Goal: Navigation & Orientation: Find specific page/section

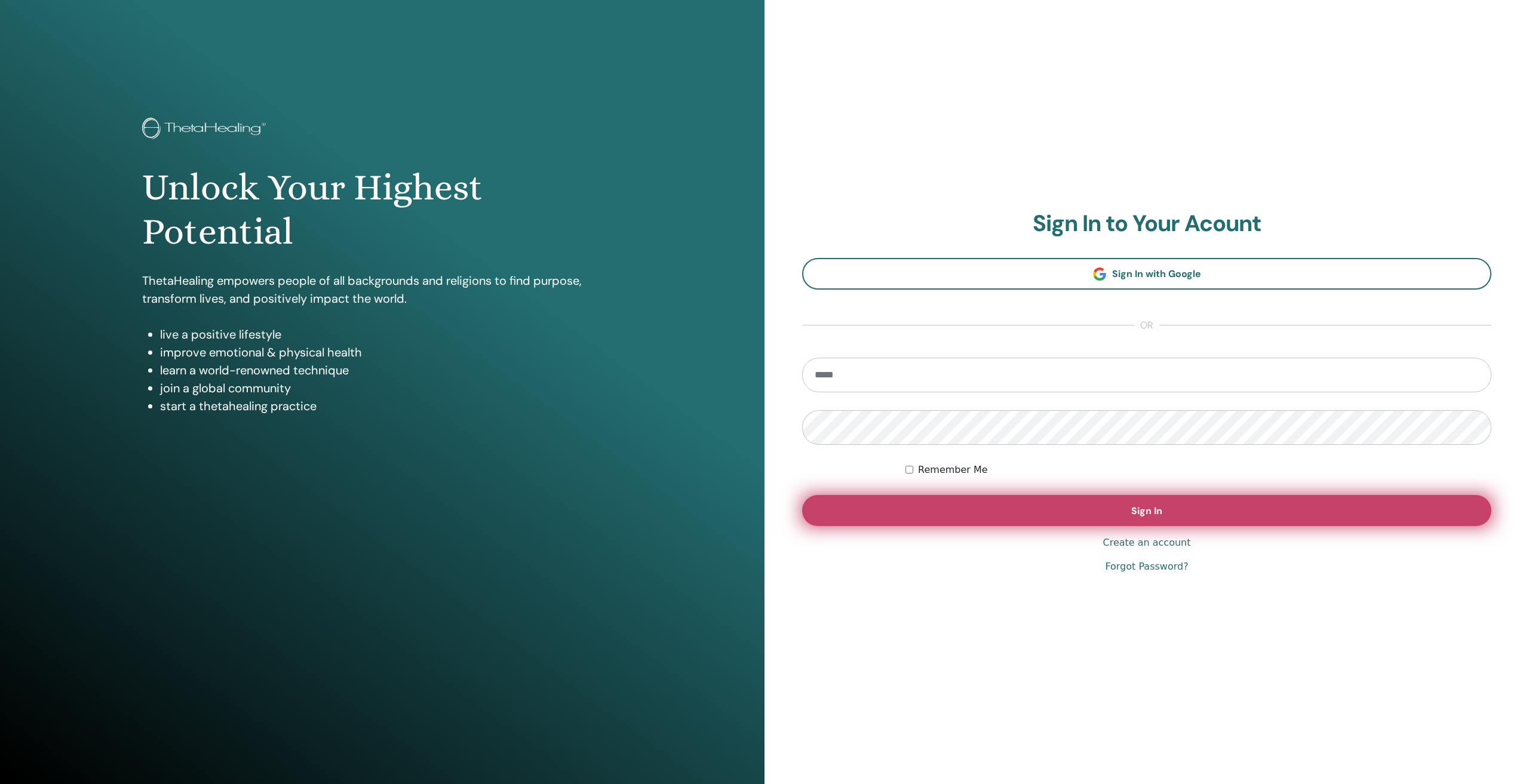
type input "**********"
click at [1183, 506] on button "Sign In" at bounding box center [1147, 510] width 690 height 31
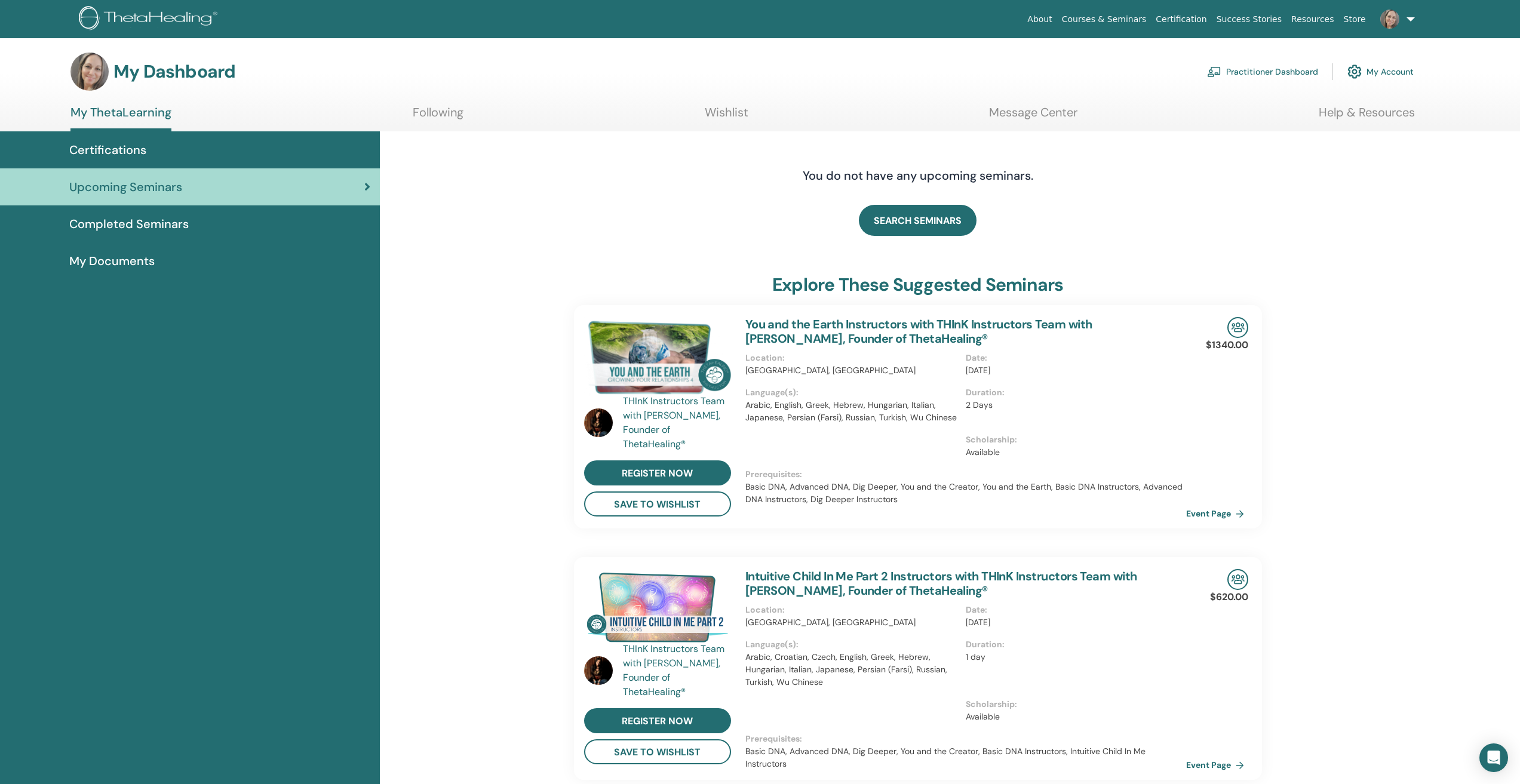
click at [147, 222] on span "Completed Seminars" at bounding box center [128, 224] width 120 height 18
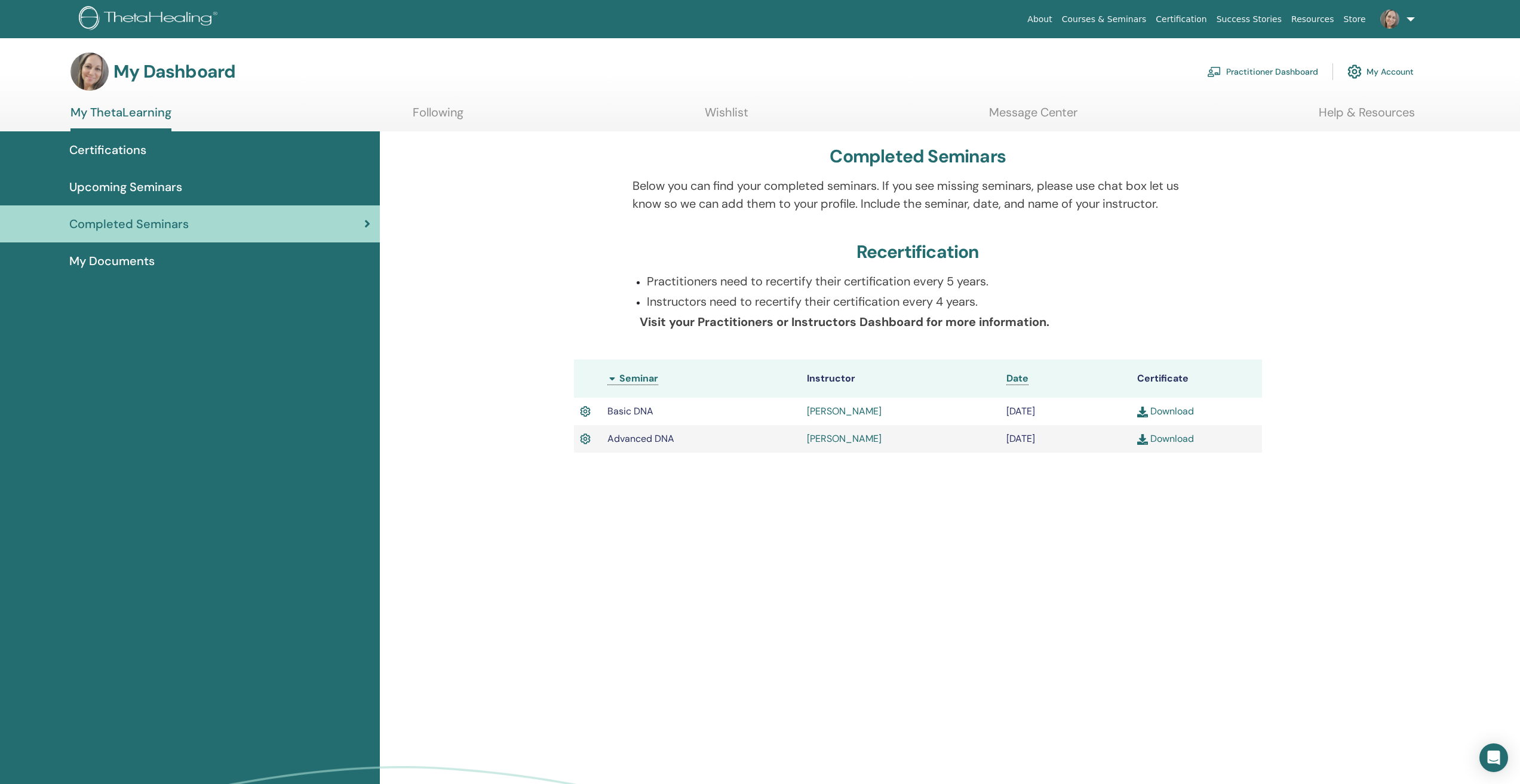
click at [151, 262] on span "My Documents" at bounding box center [111, 261] width 85 height 18
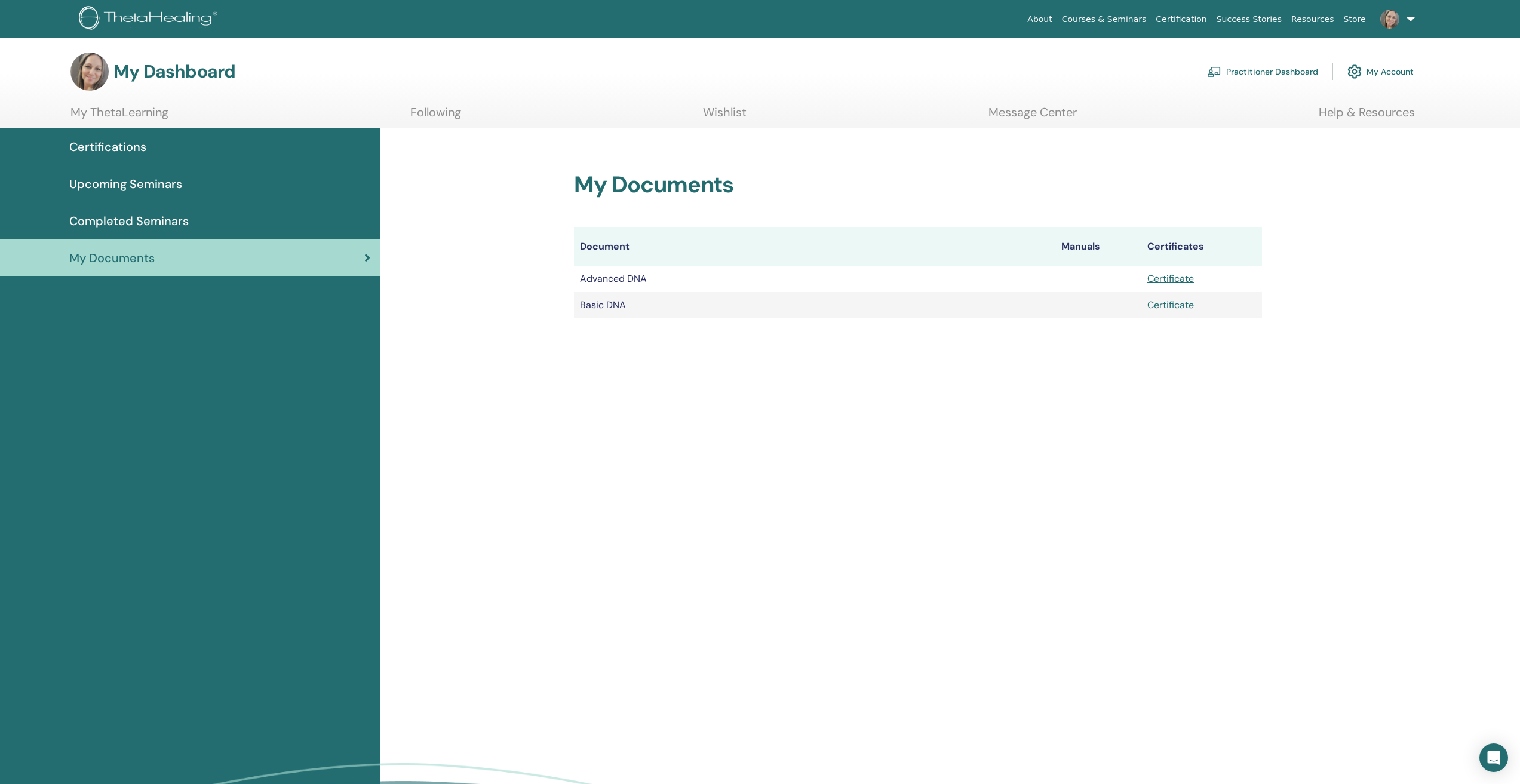
click at [164, 183] on span "Upcoming Seminars" at bounding box center [125, 183] width 113 height 18
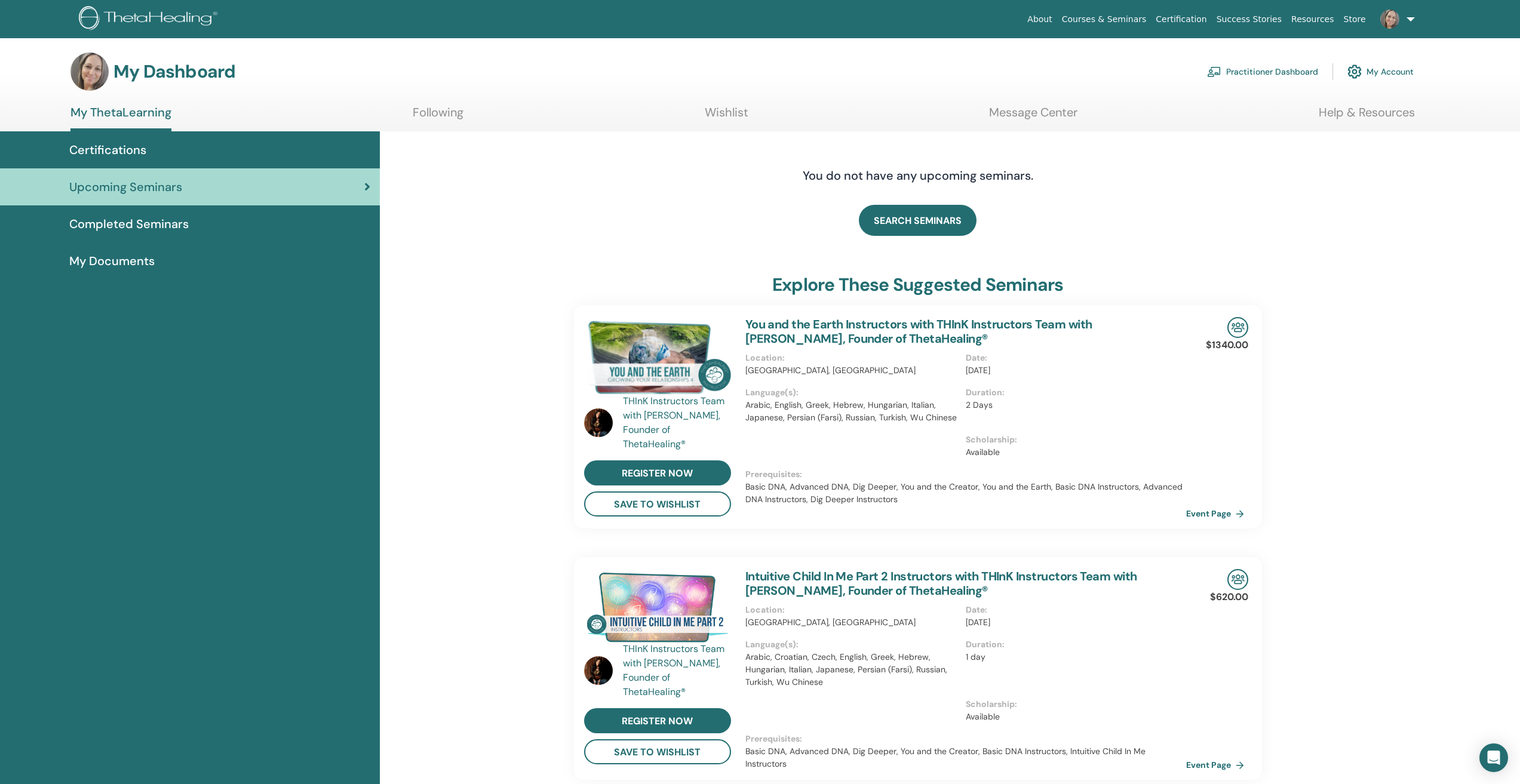
click at [122, 149] on span "Certifications" at bounding box center [108, 150] width 77 height 18
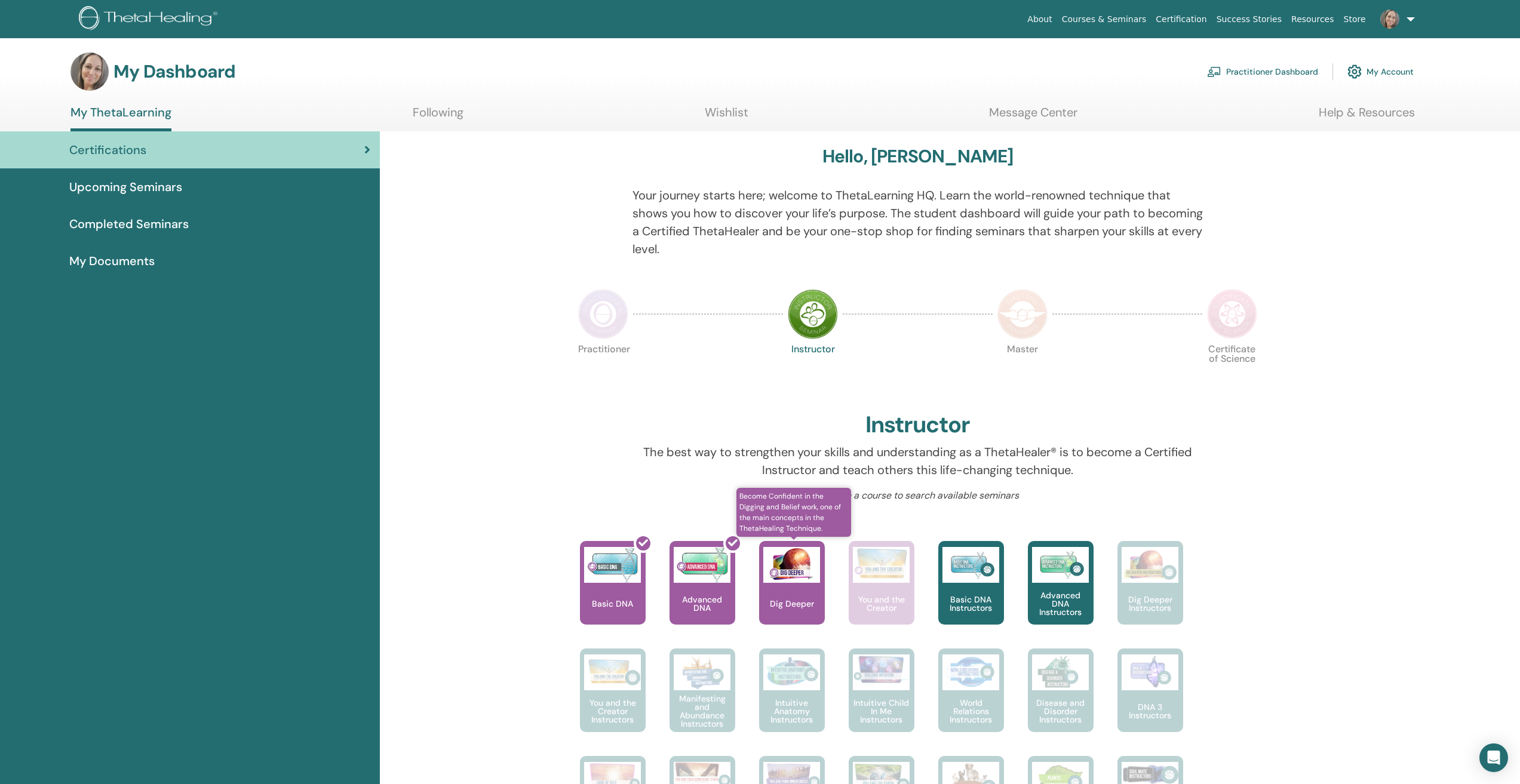
click at [771, 580] on img at bounding box center [792, 565] width 57 height 36
click at [134, 107] on link "My ThetaLearning" at bounding box center [120, 118] width 101 height 27
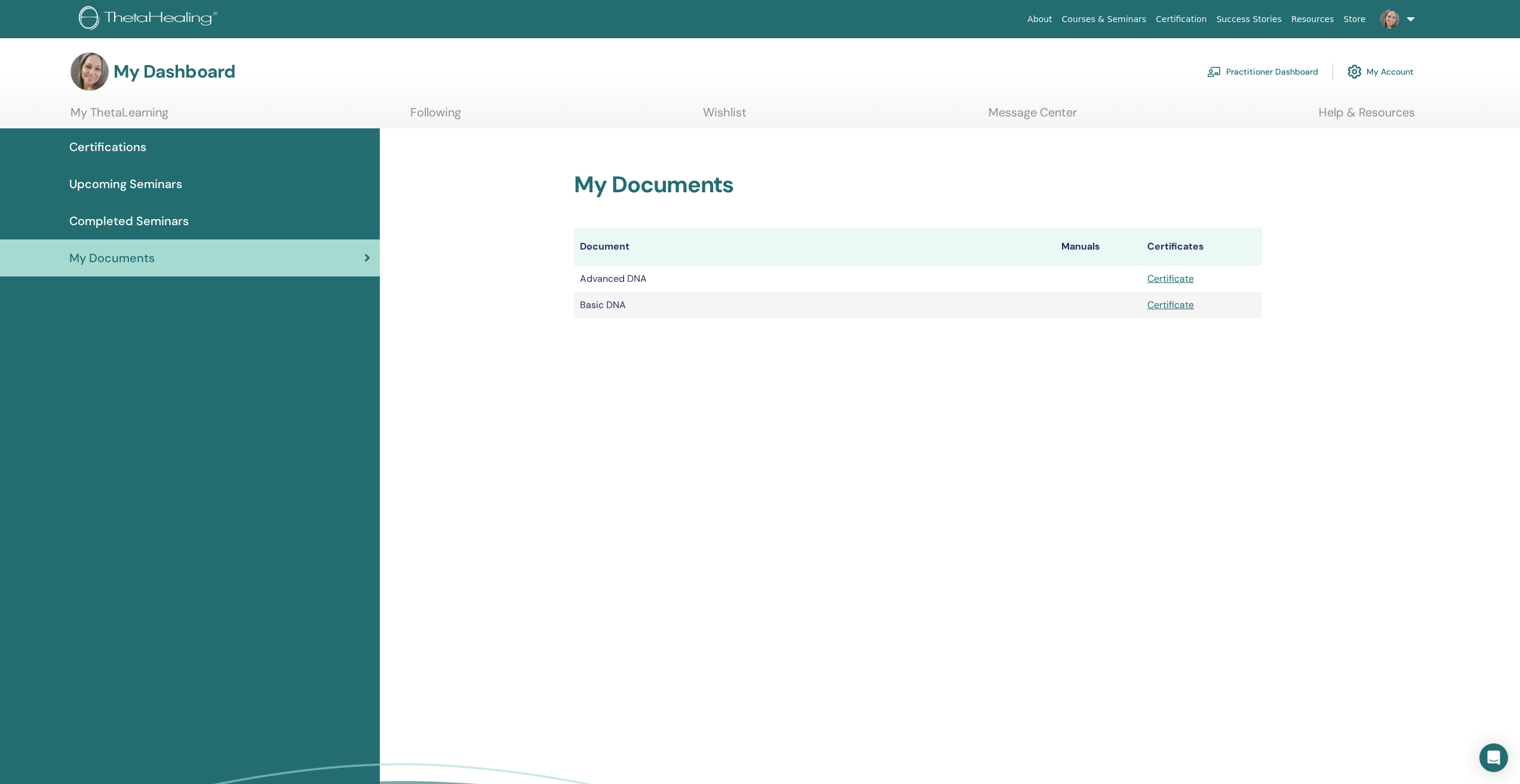
click at [452, 108] on link "Following" at bounding box center [436, 116] width 51 height 23
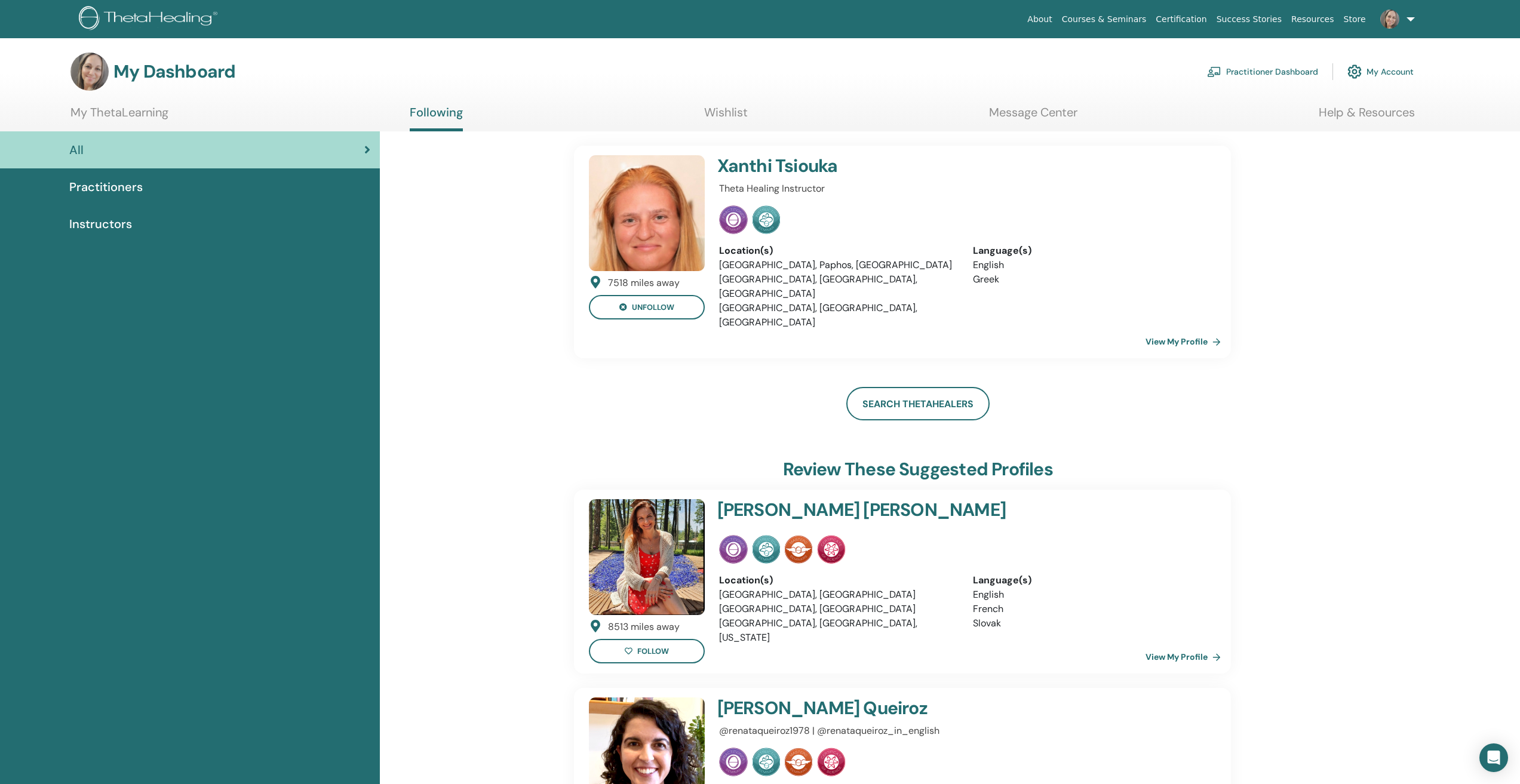
click at [1198, 330] on link "View My Profile" at bounding box center [1185, 342] width 80 height 24
